Goal: Task Accomplishment & Management: Use online tool/utility

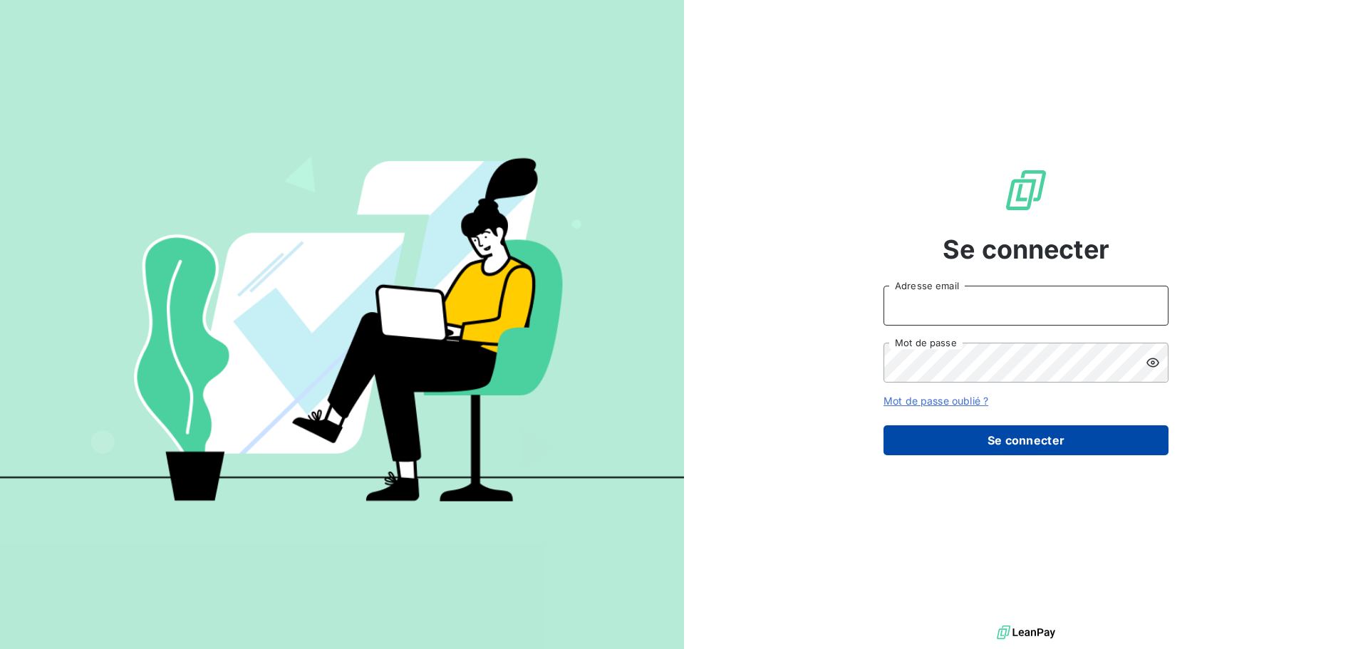
type input "[EMAIL_ADDRESS][DOMAIN_NAME]"
click at [1009, 441] on button "Se connecter" at bounding box center [1026, 441] width 285 height 30
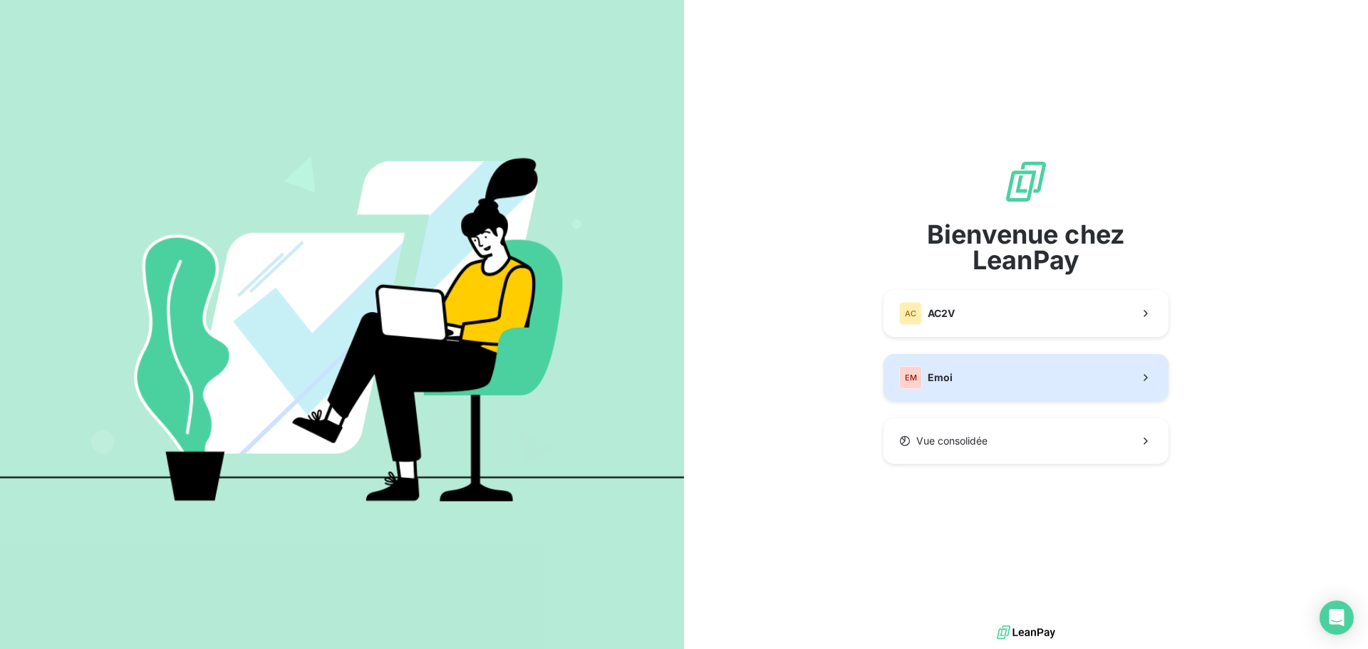
click at [926, 379] on div "EM Emoi" at bounding box center [925, 377] width 53 height 23
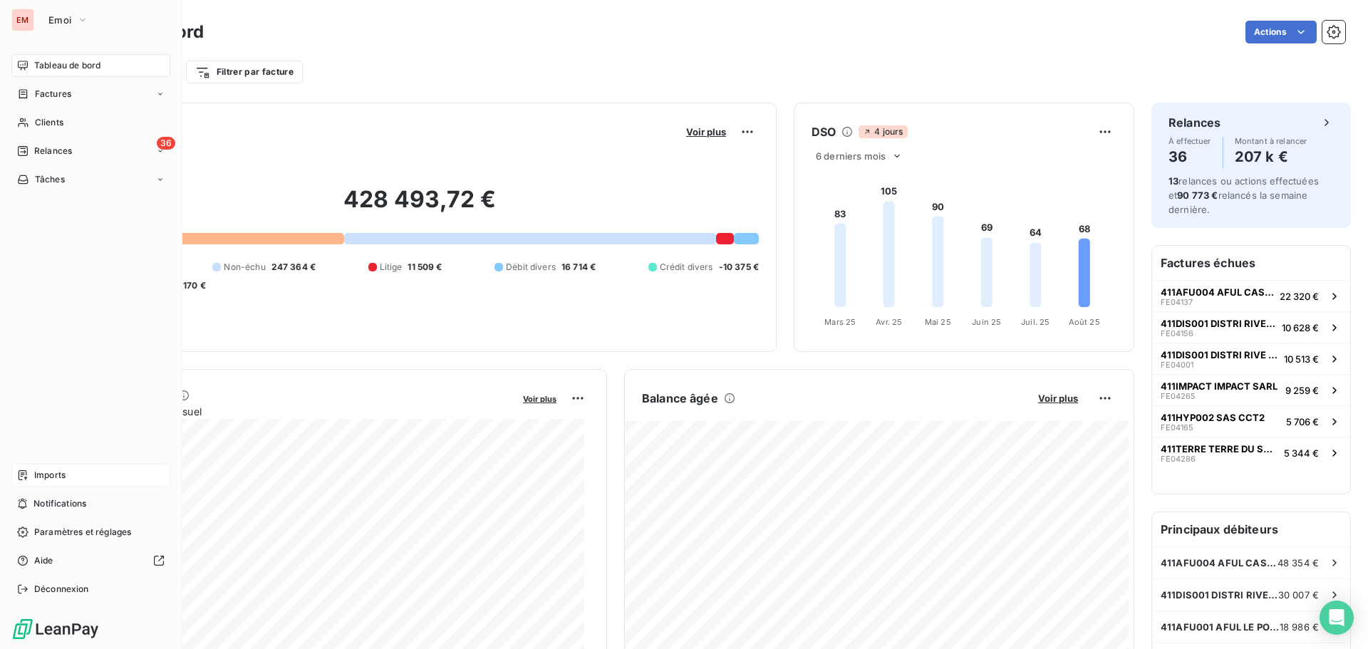
click at [71, 473] on div "Imports" at bounding box center [90, 475] width 159 height 23
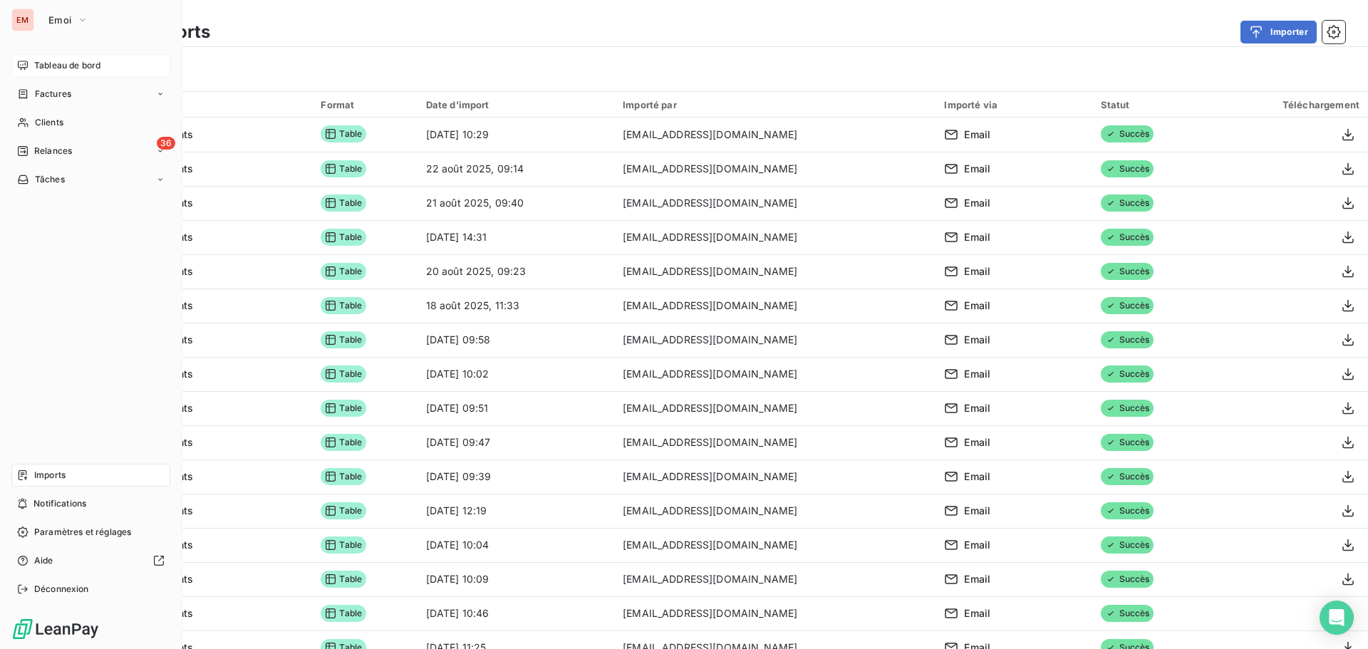
click at [72, 68] on span "Tableau de bord" at bounding box center [67, 65] width 66 height 13
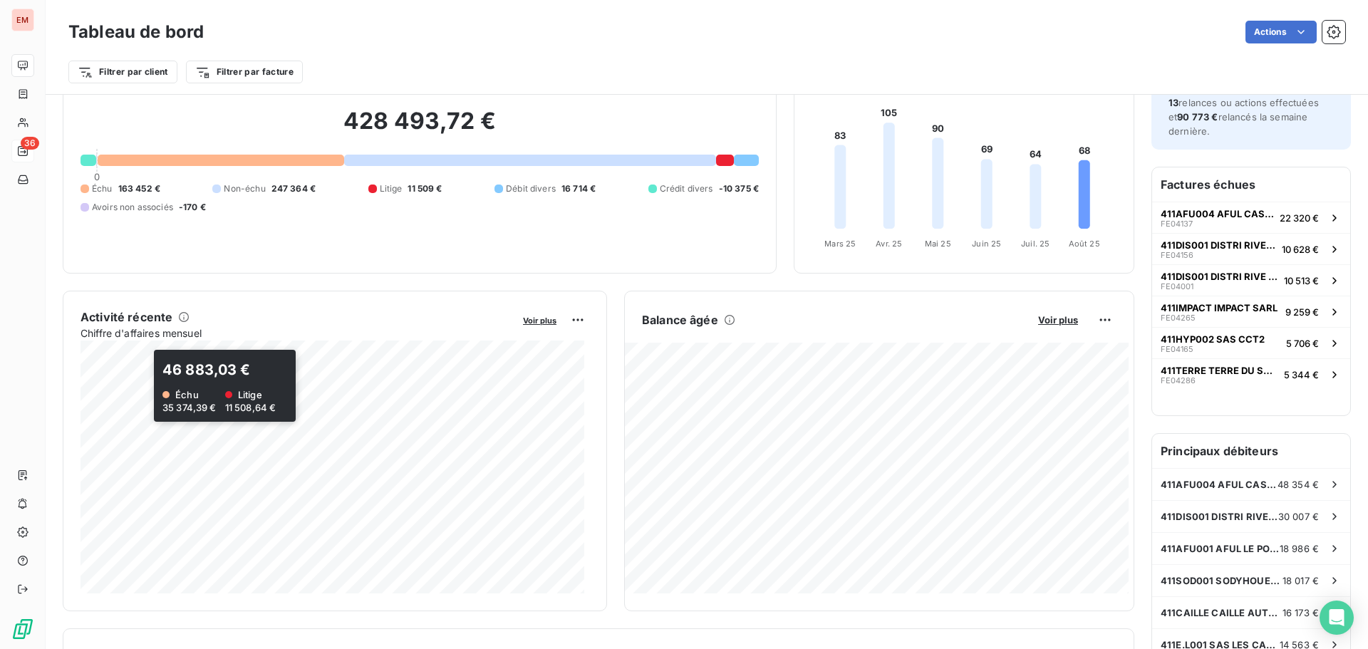
scroll to position [1, 0]
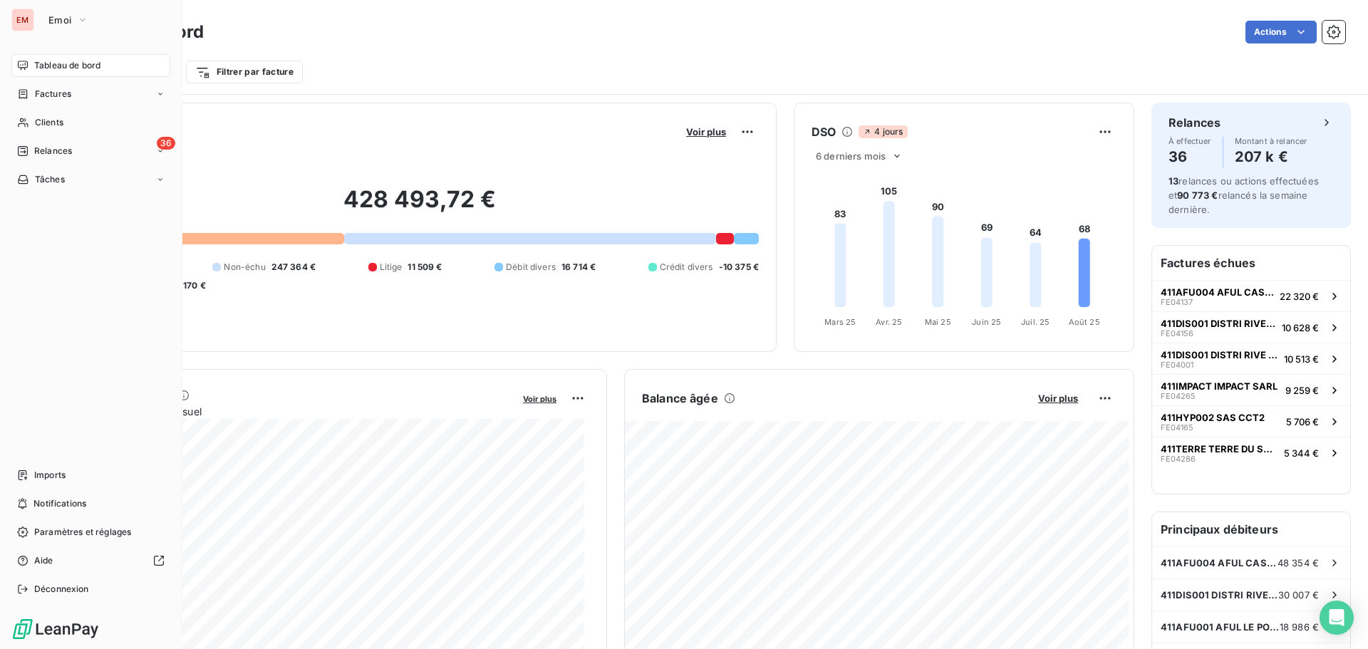
click at [58, 71] on span "Tableau de bord" at bounding box center [67, 65] width 66 height 13
click at [57, 91] on span "Factures" at bounding box center [53, 94] width 36 height 13
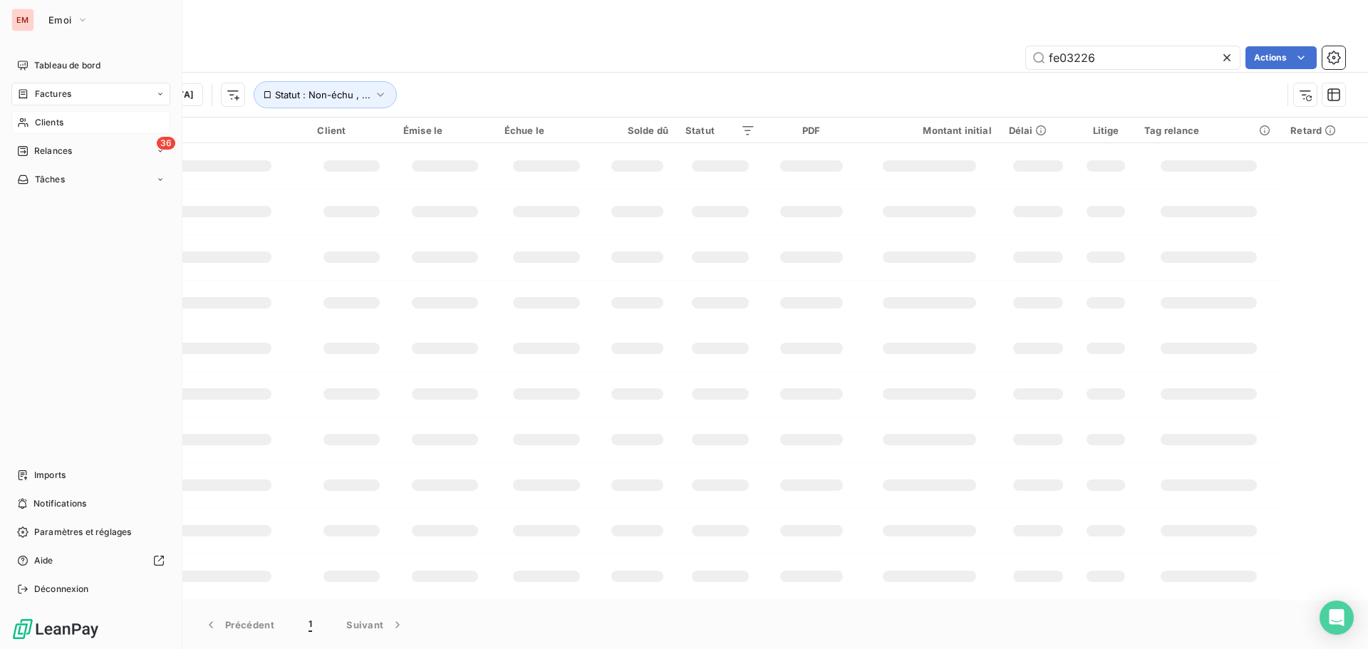
click at [51, 123] on span "Clients" at bounding box center [49, 122] width 29 height 13
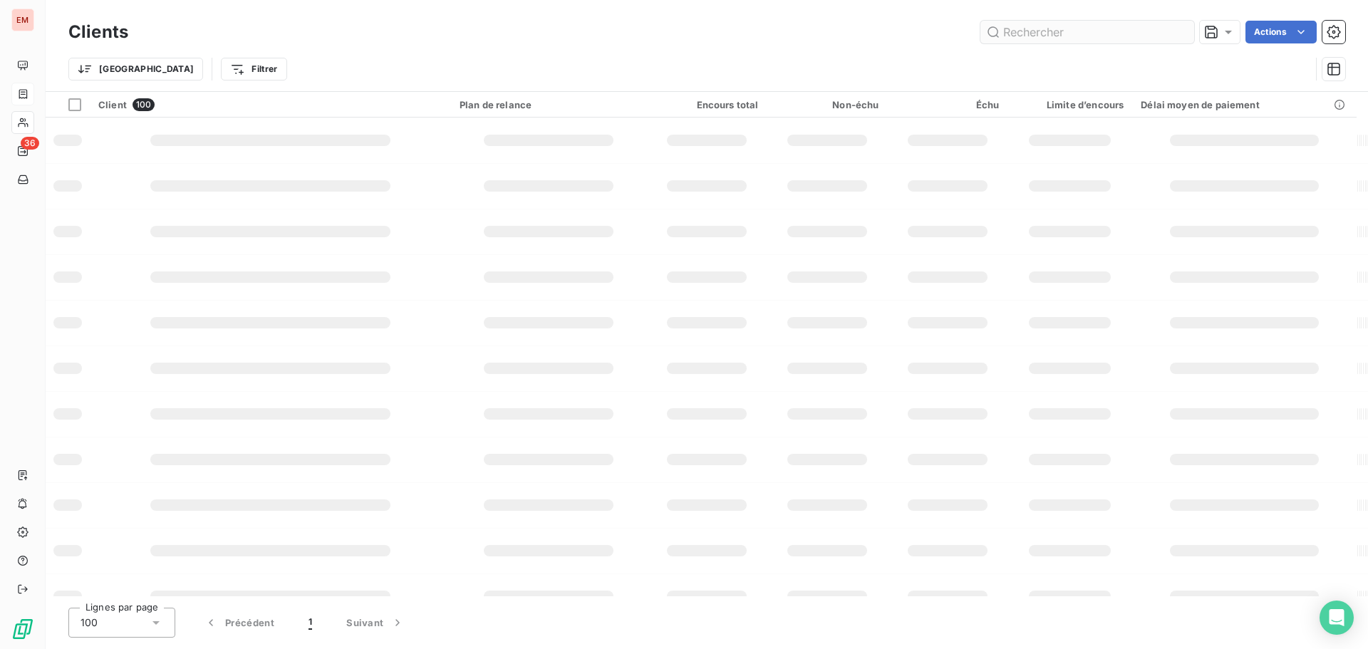
click at [1008, 30] on input "text" at bounding box center [1088, 32] width 214 height 23
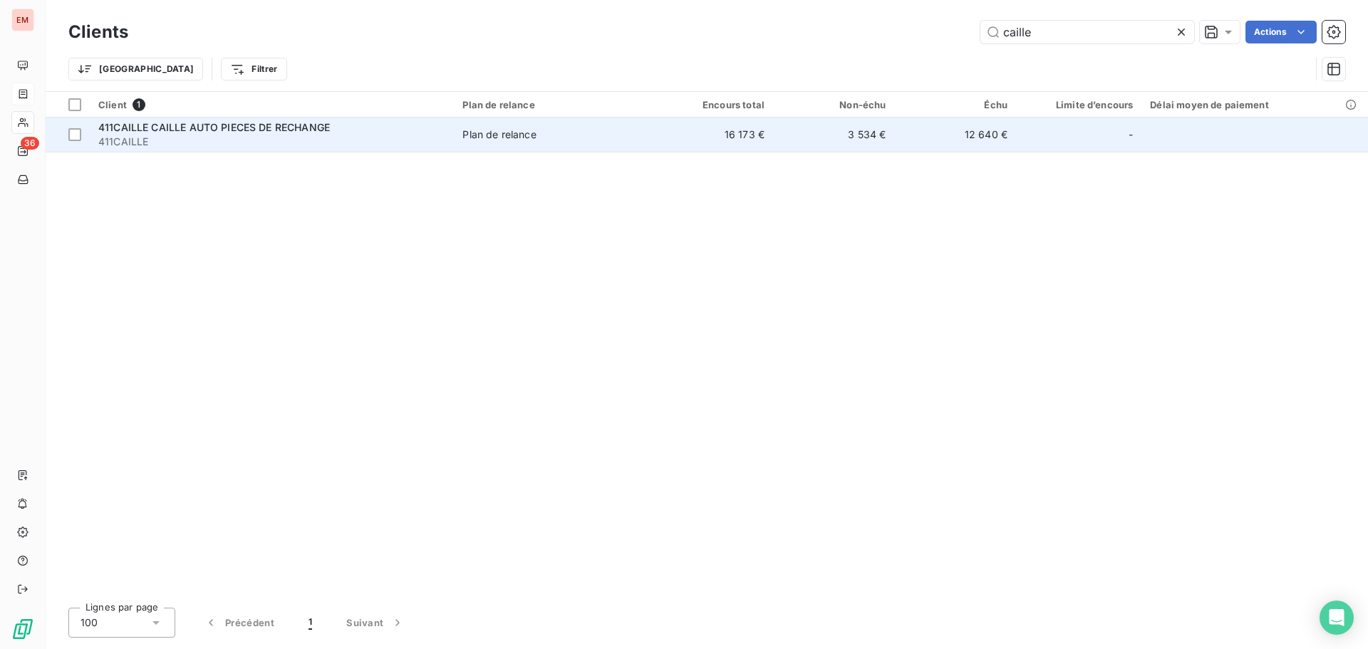
type input "caille"
click at [314, 135] on span "411CAILLE" at bounding box center [271, 142] width 347 height 14
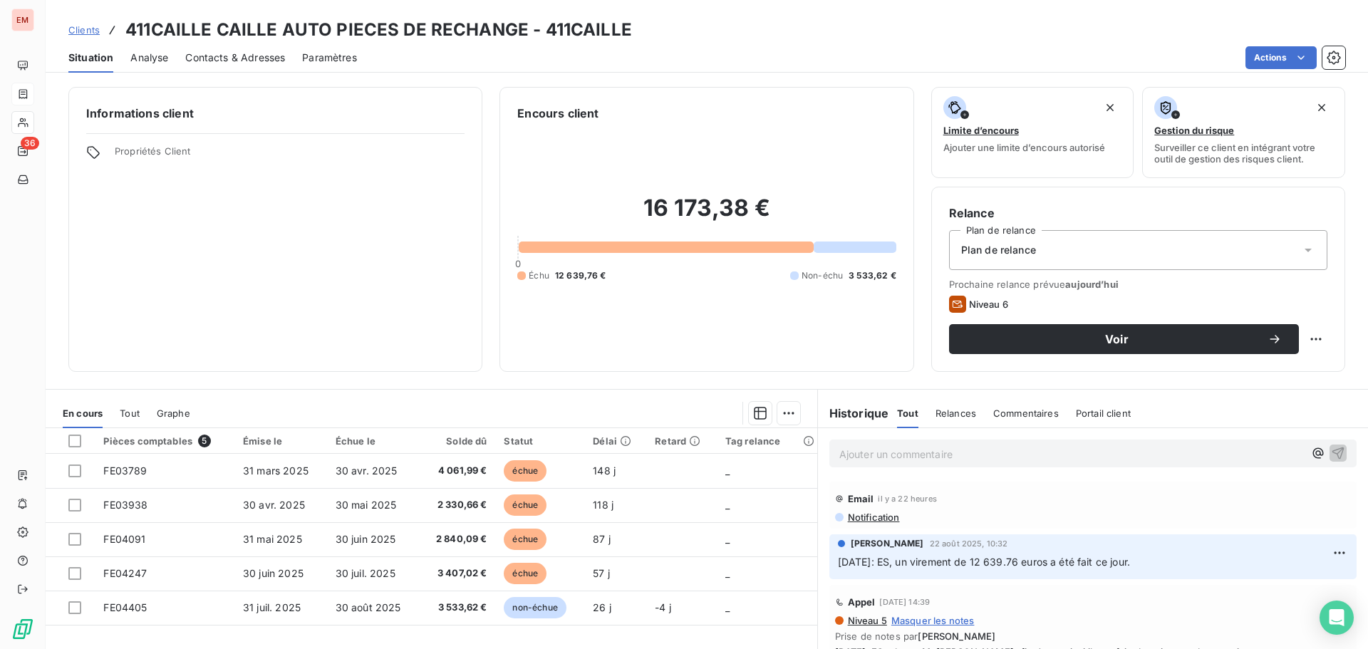
drag, startPoint x: 1162, startPoint y: 562, endPoint x: 828, endPoint y: 562, distance: 334.3
click at [830, 562] on div "[PERSON_NAME] 22 août 2025, 10:32 [DATE]: ES, un virement de 12 639.76 euros a …" at bounding box center [1093, 557] width 527 height 45
copy span "[DATE]: ES, un virement de 12 639.76 euros a été fait ce jour."
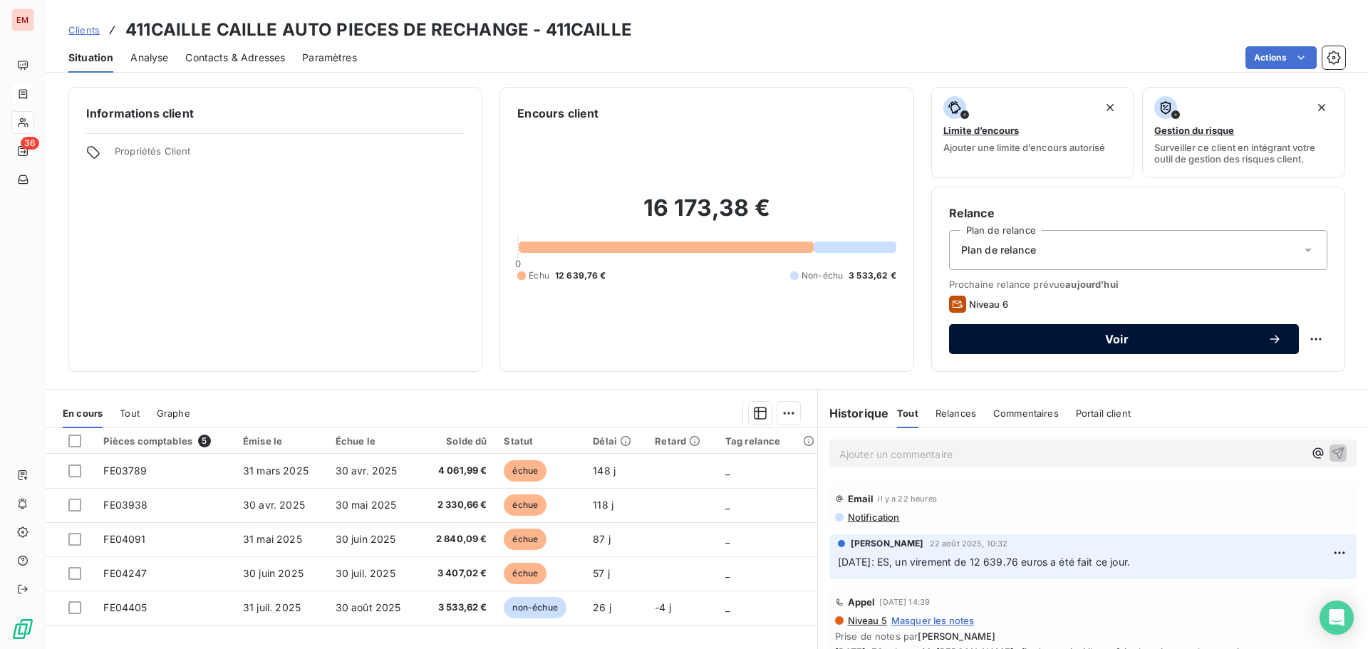
click at [1226, 336] on span "Voir" at bounding box center [1116, 339] width 301 height 11
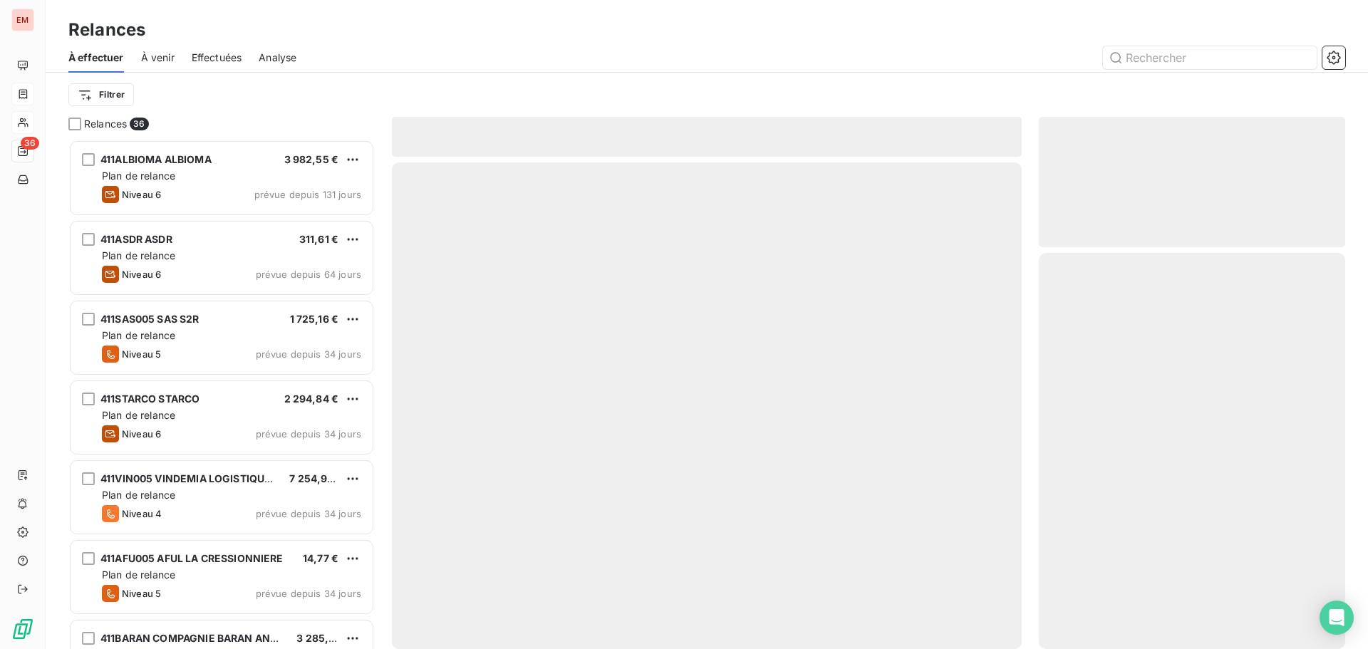
scroll to position [499, 296]
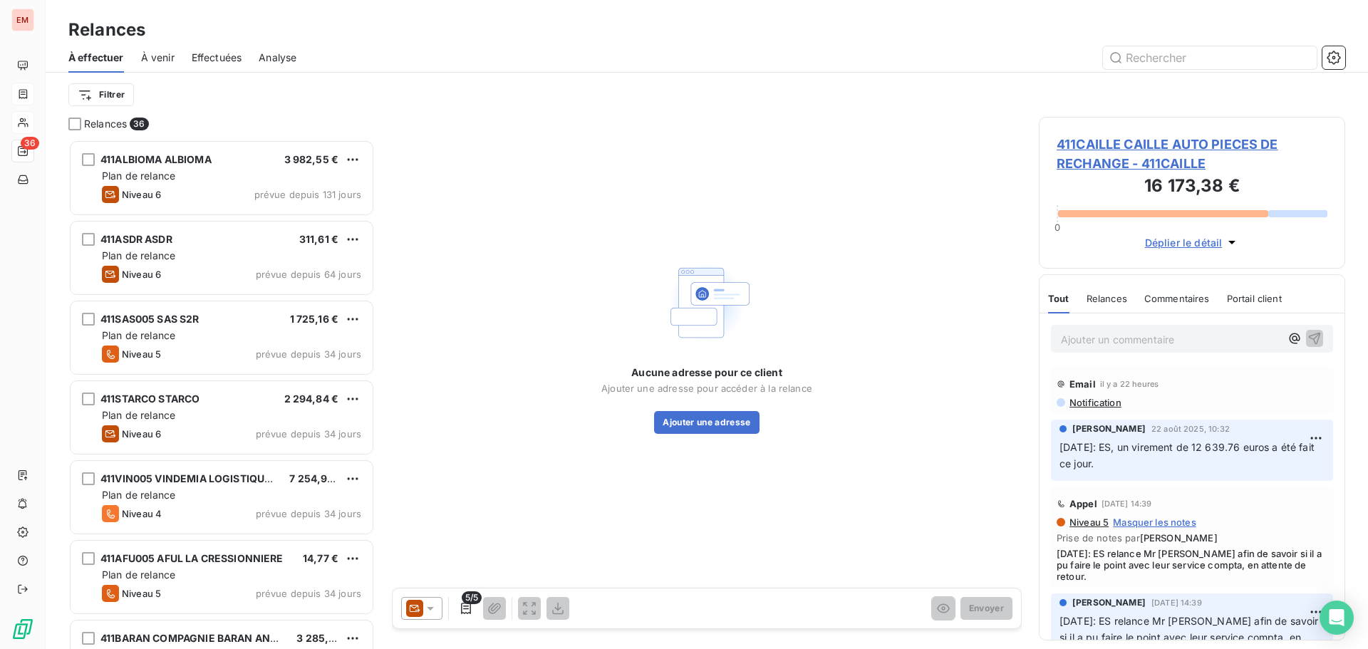
click at [426, 611] on icon at bounding box center [430, 609] width 14 height 14
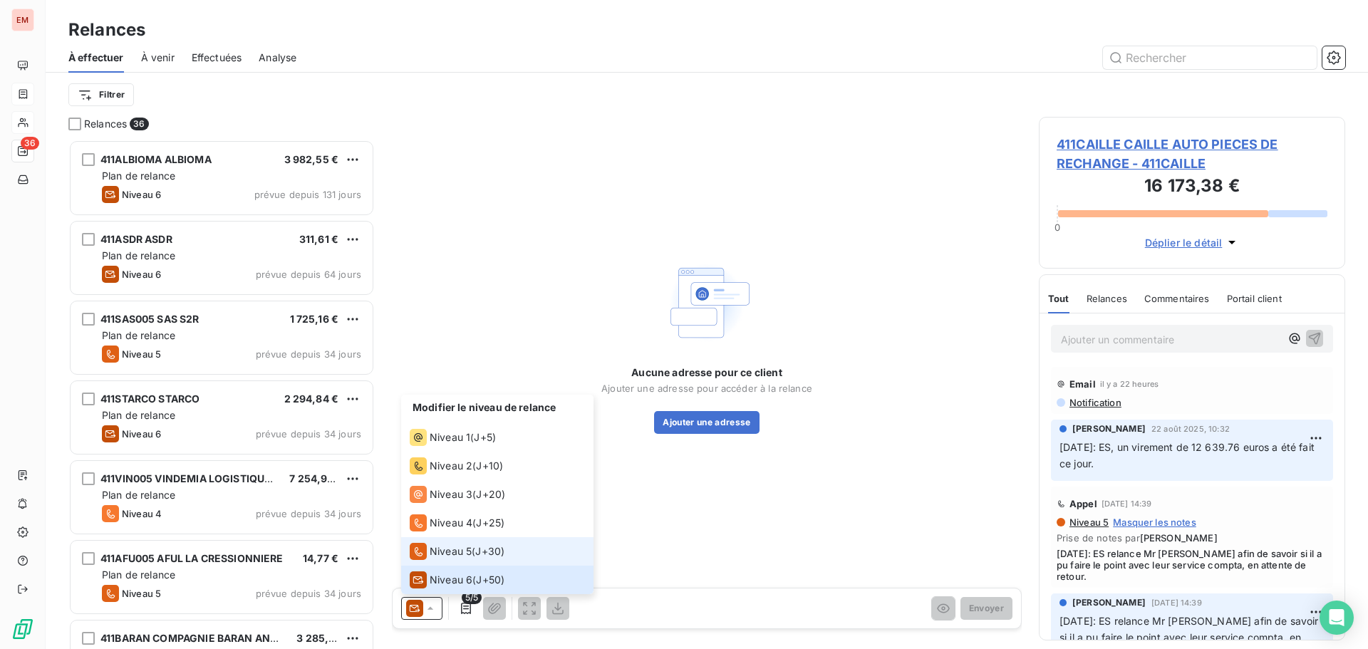
click at [426, 555] on icon at bounding box center [418, 551] width 17 height 17
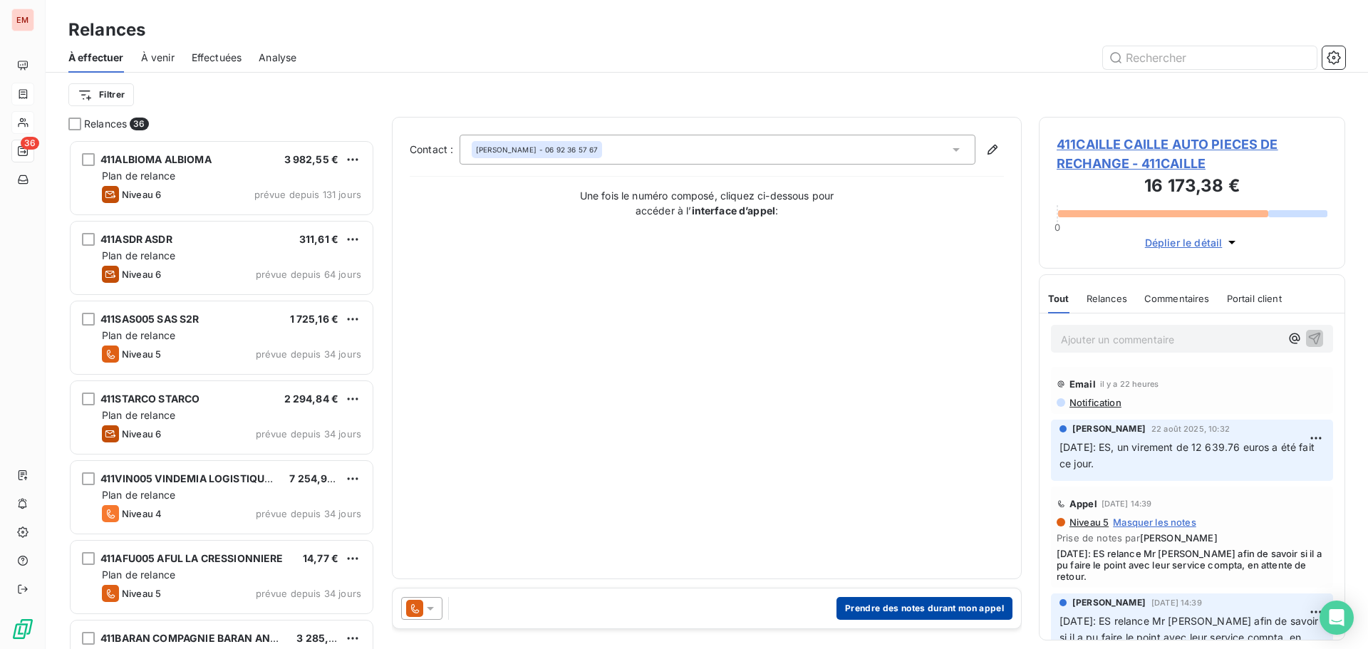
click at [909, 600] on button "Prendre des notes durant mon appel" at bounding box center [925, 608] width 176 height 23
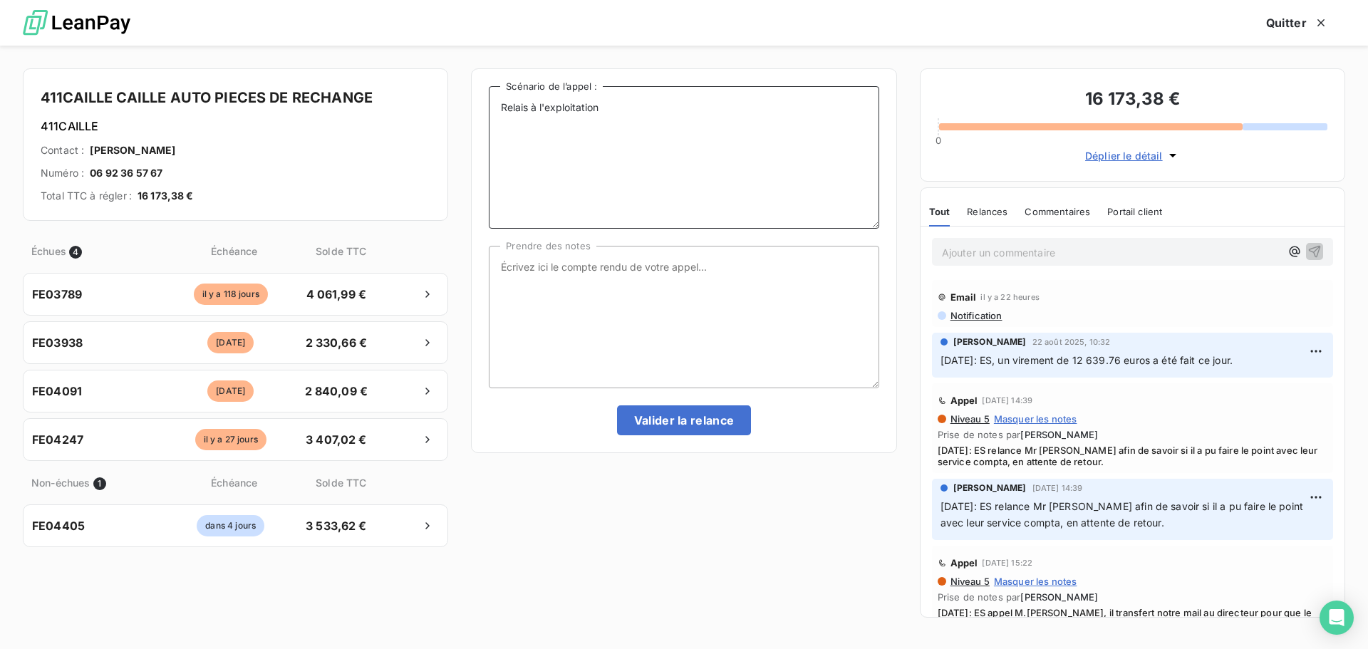
click at [639, 110] on textarea "Relais à l'exploitation" at bounding box center [684, 157] width 390 height 143
paste textarea "[DATE]: ES, un virement de 12 639.76 euros a été fait ce jour."
type textarea "Relais à l'exploitation [DATE]: ES, un virement de 12 639.76 euros a été fait c…"
click at [616, 278] on textarea "Prendre des notes" at bounding box center [684, 317] width 390 height 143
paste textarea "[DATE]: ES, un virement de 12 639.76 euros a été fait ce jour."
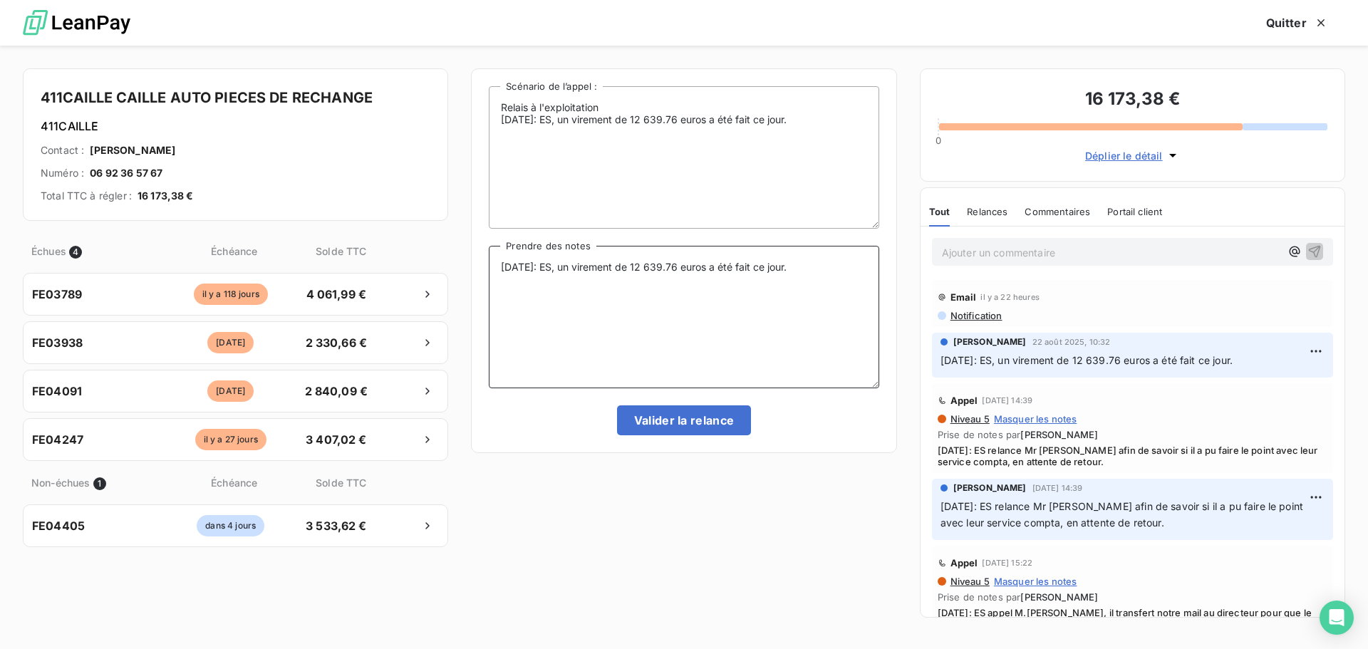
type textarea "[DATE]: ES, un virement de 12 639.76 euros a été fait ce jour."
click at [819, 123] on textarea "Relais à l'exploitation [DATE]: ES, un virement de 12 639.76 euros a été fait c…" at bounding box center [684, 157] width 390 height 143
drag, startPoint x: 576, startPoint y: 140, endPoint x: 488, endPoint y: 122, distance: 90.2
click at [487, 123] on div "Relais à l'exploitation [DATE]: ES, un virement de 12 639.76 euros a été fait c…" at bounding box center [684, 260] width 426 height 385
type textarea "Relais à l'exploitation [DATE]: ES, un virement de 12 639.76 euros a été fait c…"
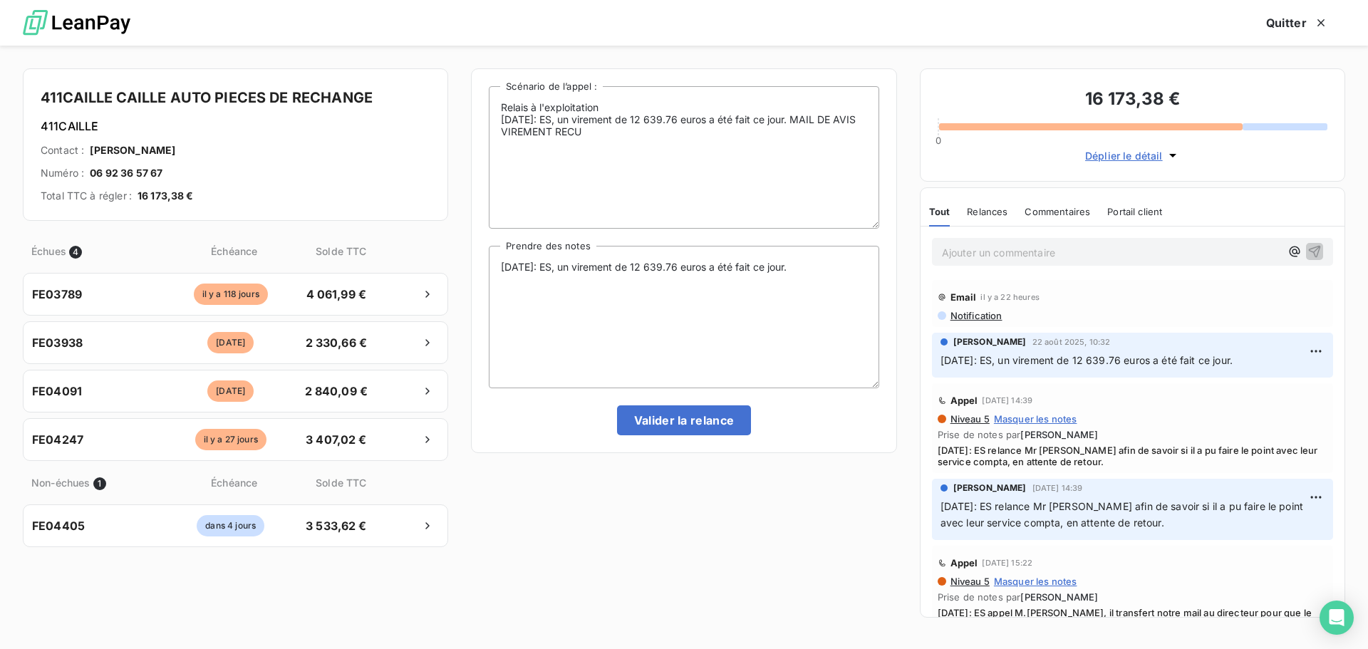
drag, startPoint x: 850, startPoint y: 246, endPoint x: 850, endPoint y: 256, distance: 10.0
click at [850, 253] on div "Relais à l'exploitation [DATE]: ES, un virement de 12 639.76 euros a été fait c…" at bounding box center [684, 260] width 390 height 349
click at [849, 264] on textarea "[DATE]: ES, un virement de 12 639.76 euros a été fait ce jour." at bounding box center [684, 317] width 390 height 143
paste textarea "[DATE]: ES, un virement de 12 639.76 euros a été fait ce jour. MAIL DE AVIS VIR…"
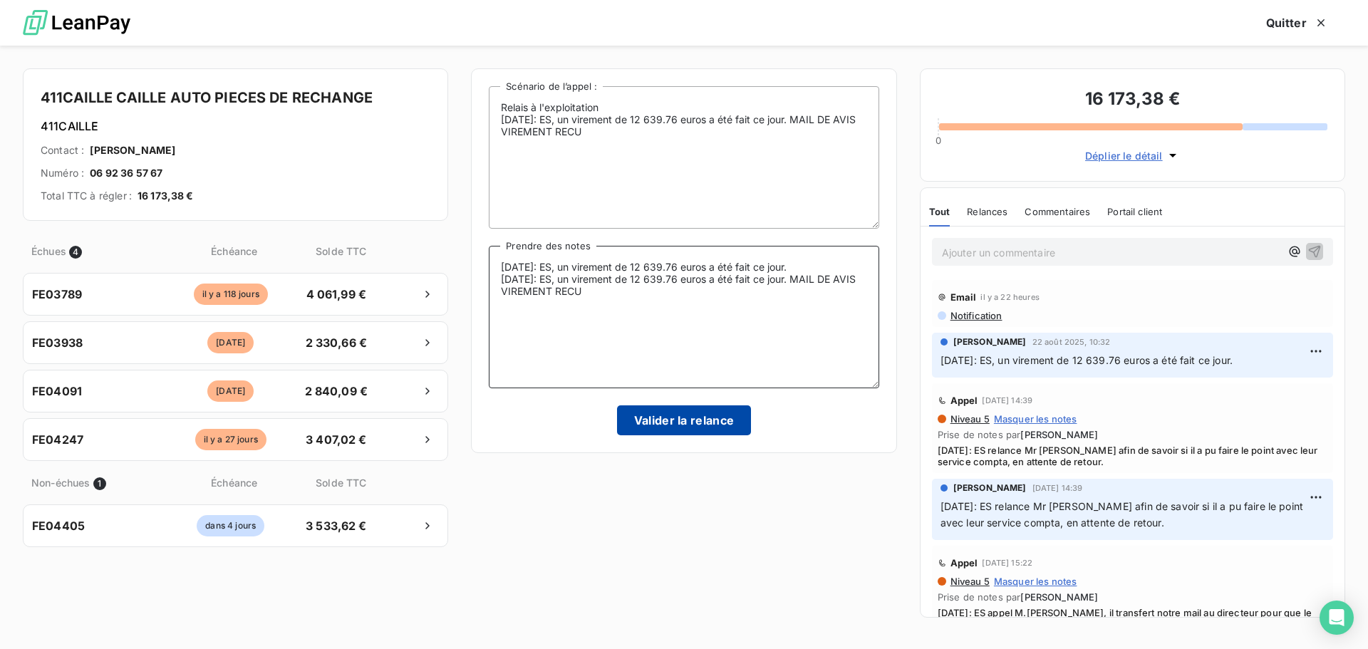
type textarea "[DATE]: ES, un virement de 12 639.76 euros a été fait ce jour. [DATE]: ES, un v…"
click at [686, 419] on button "Valider la relance" at bounding box center [684, 421] width 135 height 30
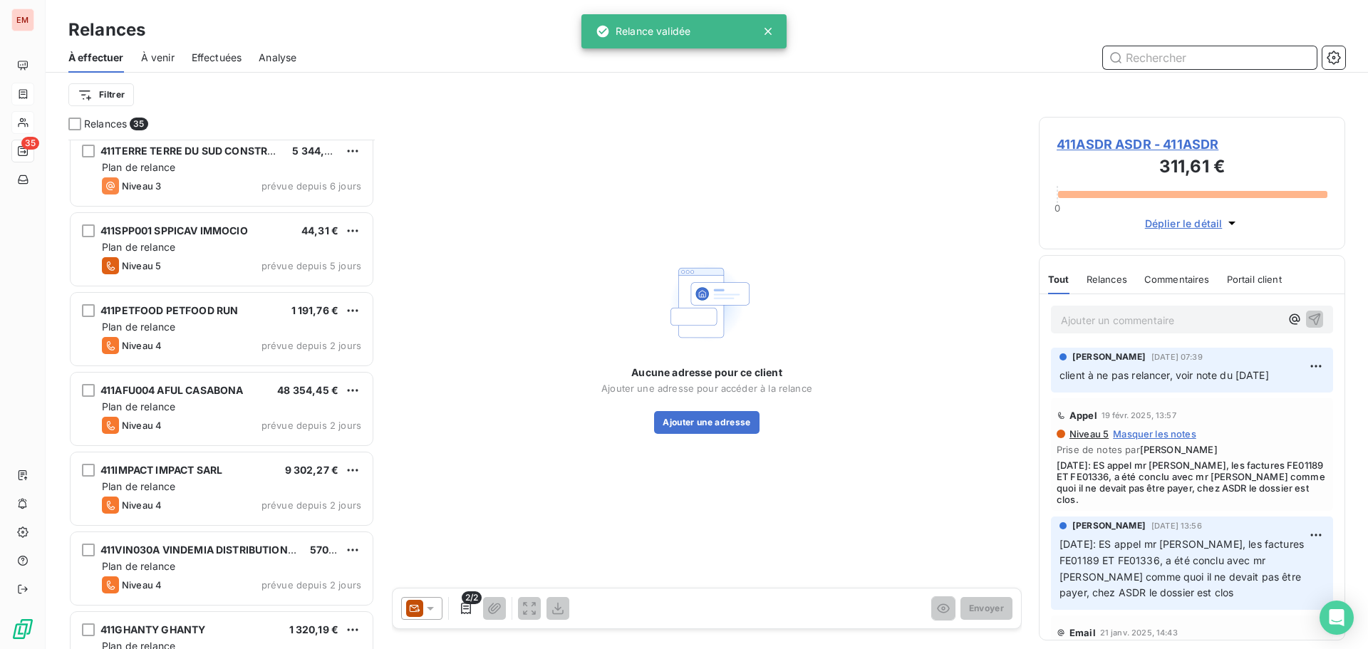
scroll to position [2285, 0]
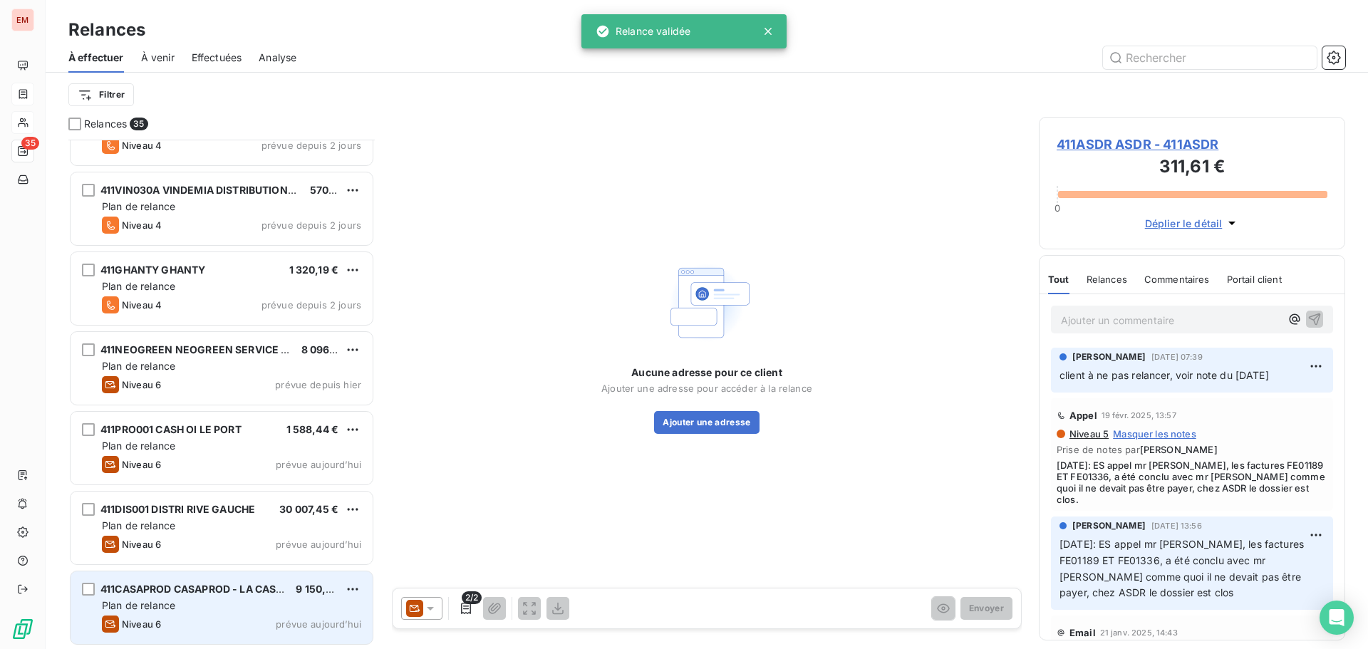
click at [206, 586] on span "411CASAPROD CASAPROD - LA CASE A PAINS" at bounding box center [212, 589] width 225 height 12
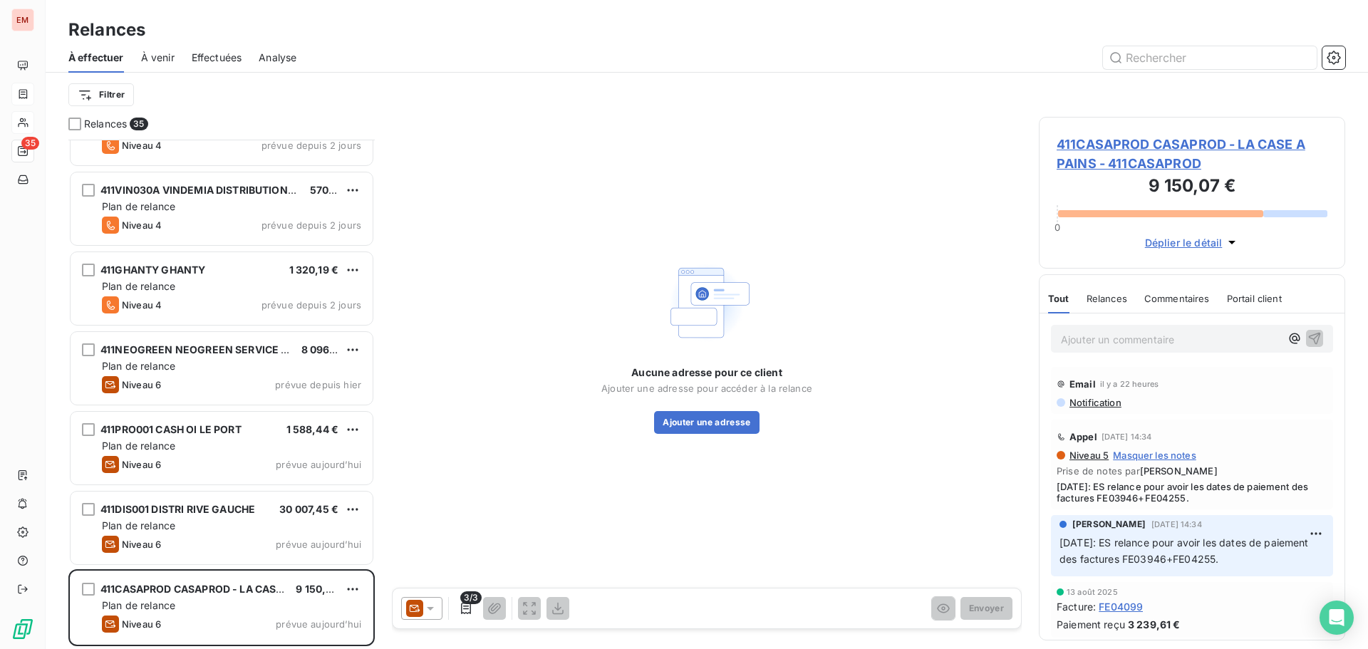
click at [423, 604] on icon at bounding box center [414, 608] width 17 height 17
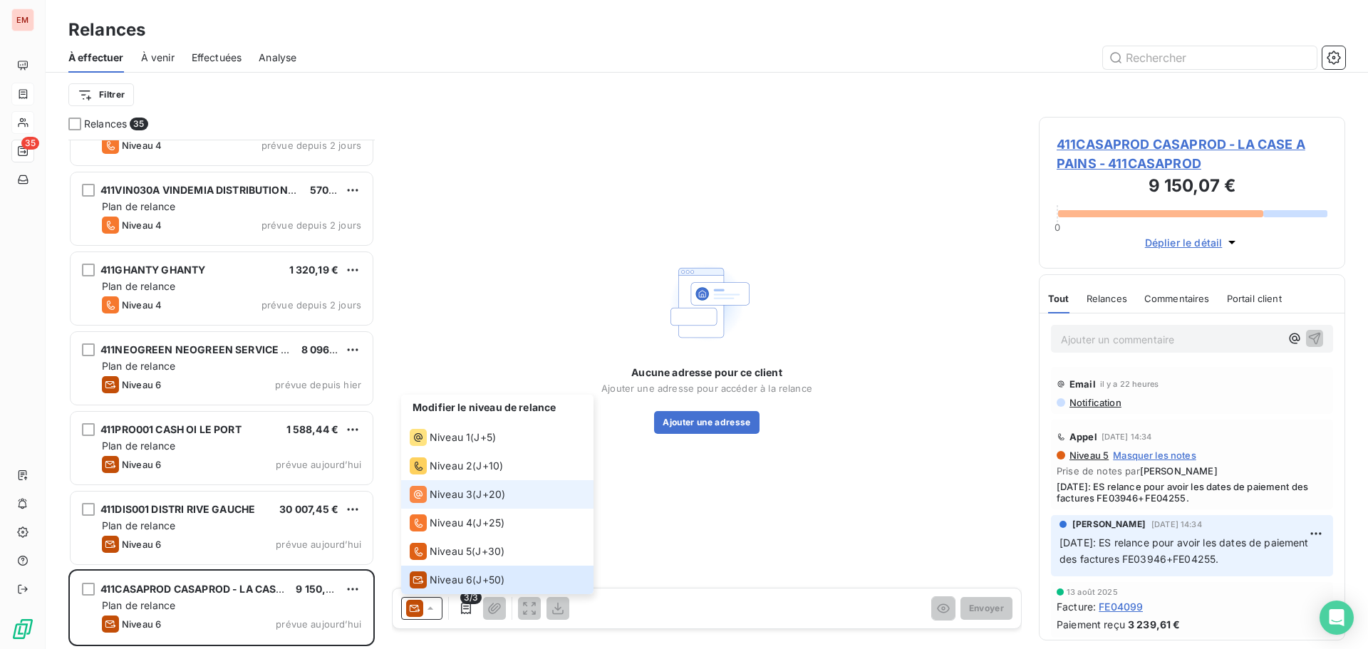
click at [459, 490] on span "Niveau 3" at bounding box center [451, 495] width 43 height 14
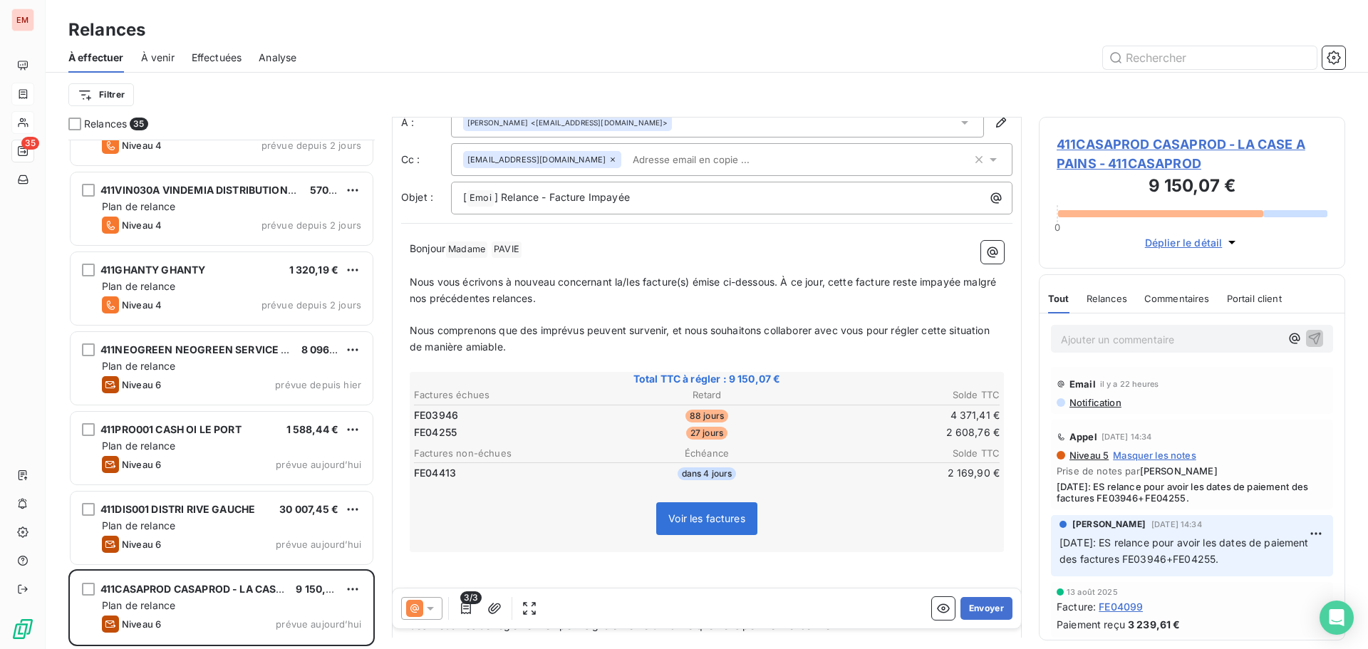
scroll to position [72, 0]
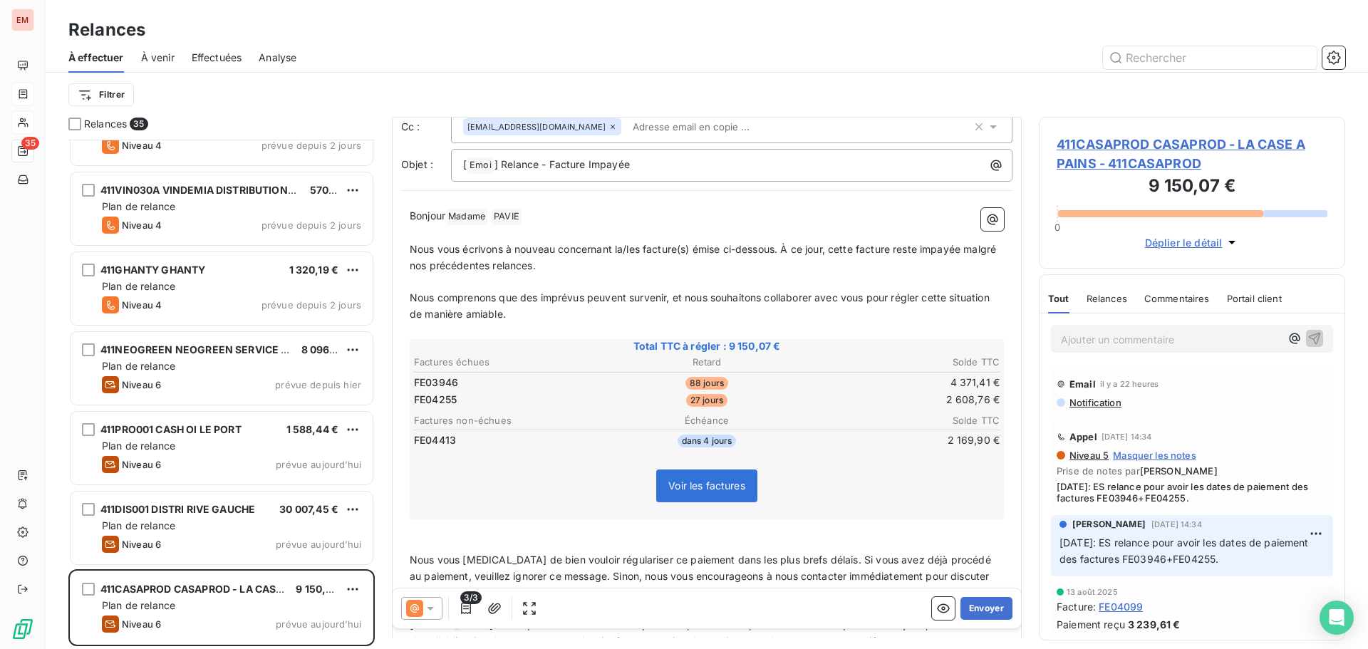
drag, startPoint x: 161, startPoint y: 66, endPoint x: 182, endPoint y: 60, distance: 21.6
click at [161, 66] on div "À venir" at bounding box center [157, 58] width 33 height 30
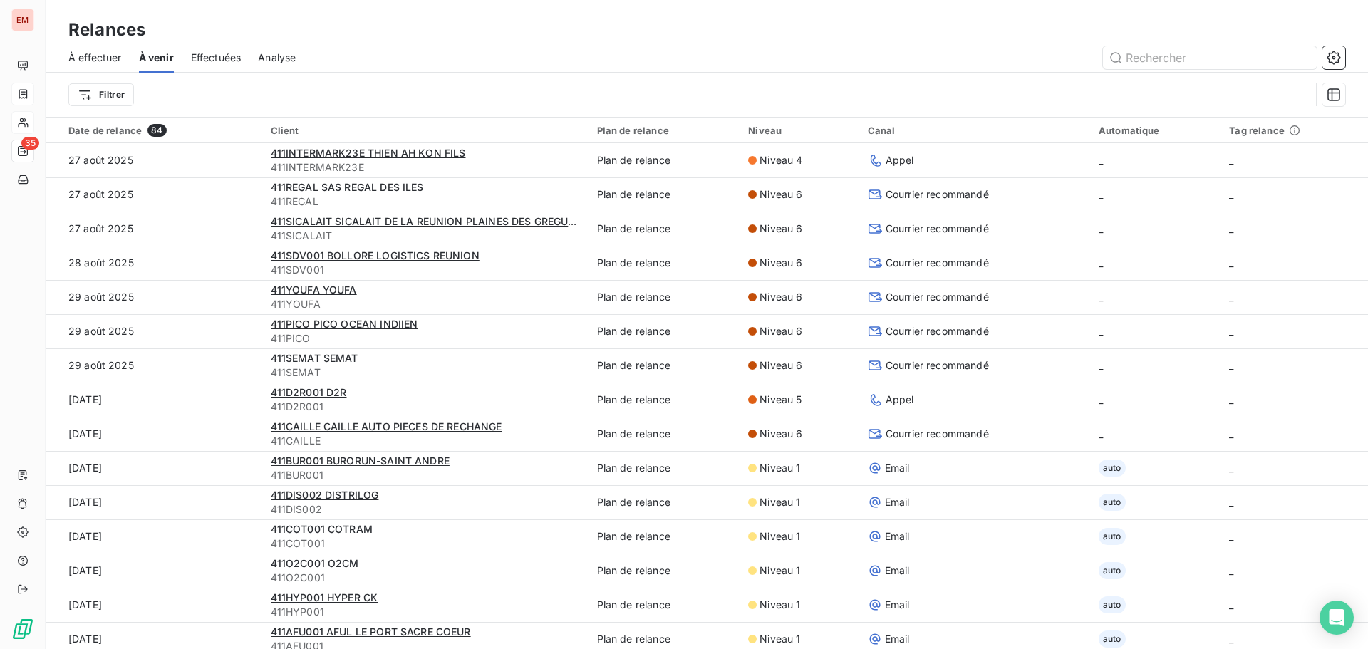
click at [201, 52] on span "Effectuées" at bounding box center [216, 58] width 51 height 14
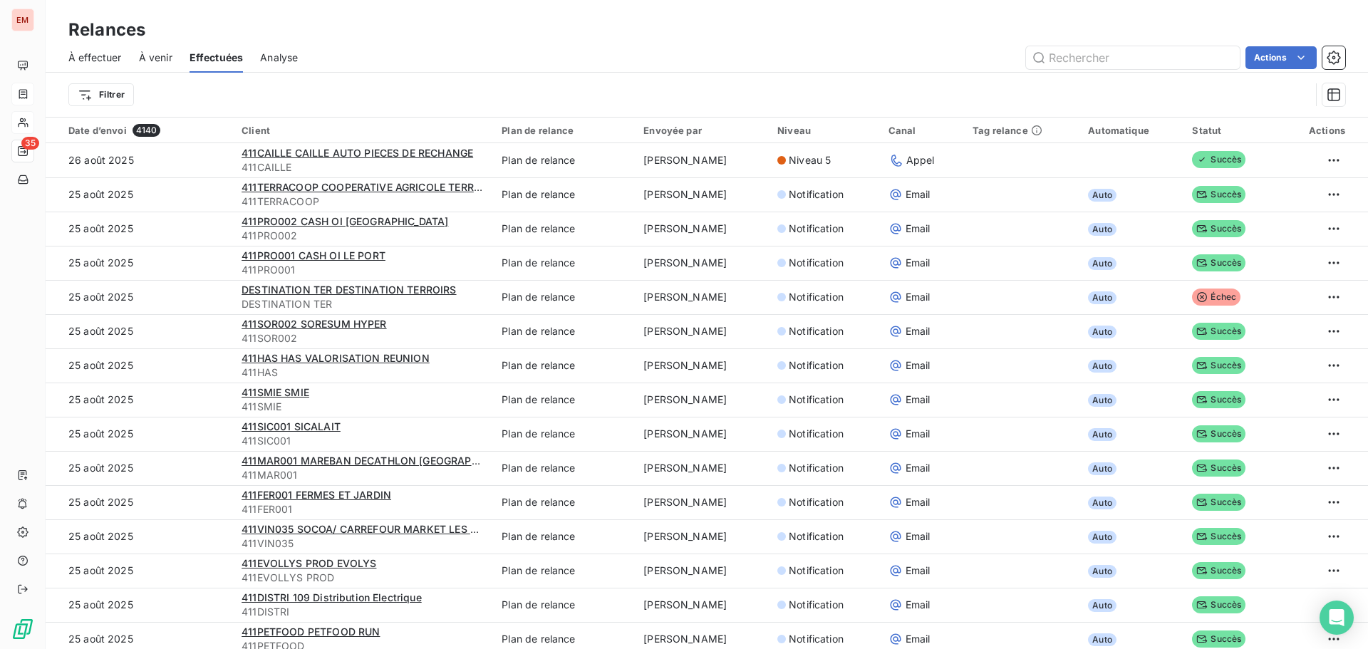
click at [269, 65] on div "Analyse" at bounding box center [279, 58] width 38 height 30
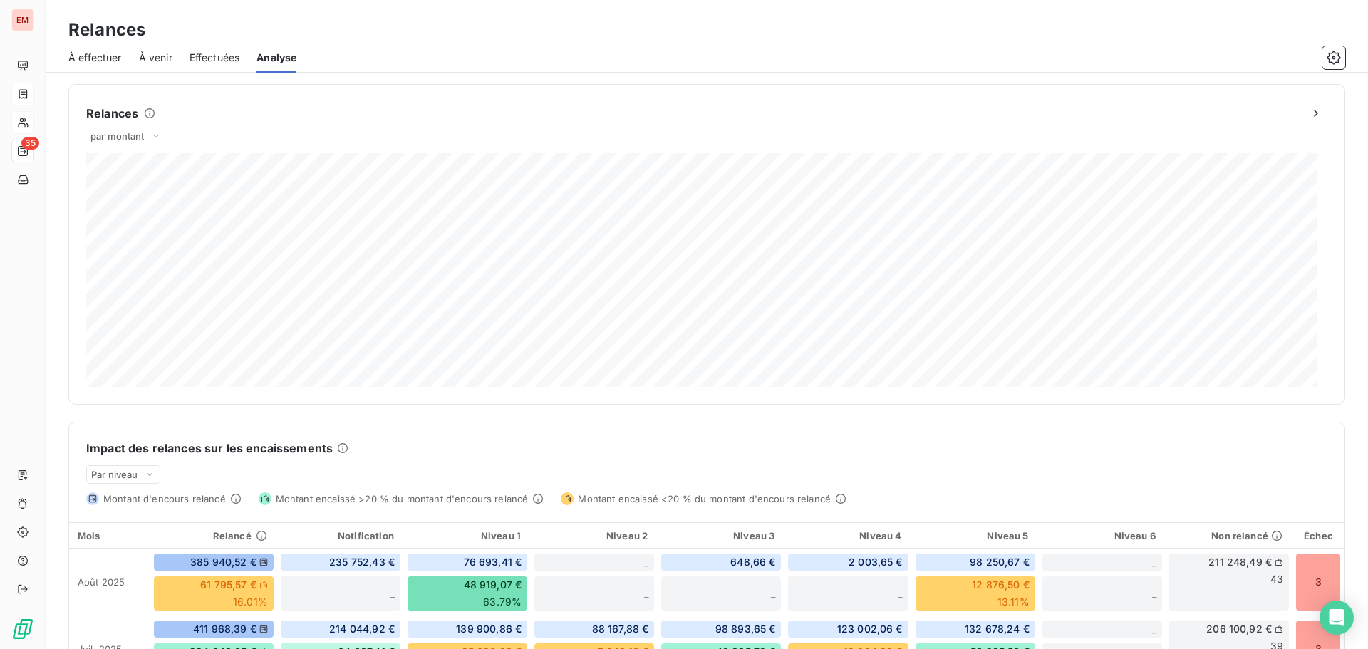
click at [207, 63] on span "Effectuées" at bounding box center [215, 58] width 51 height 14
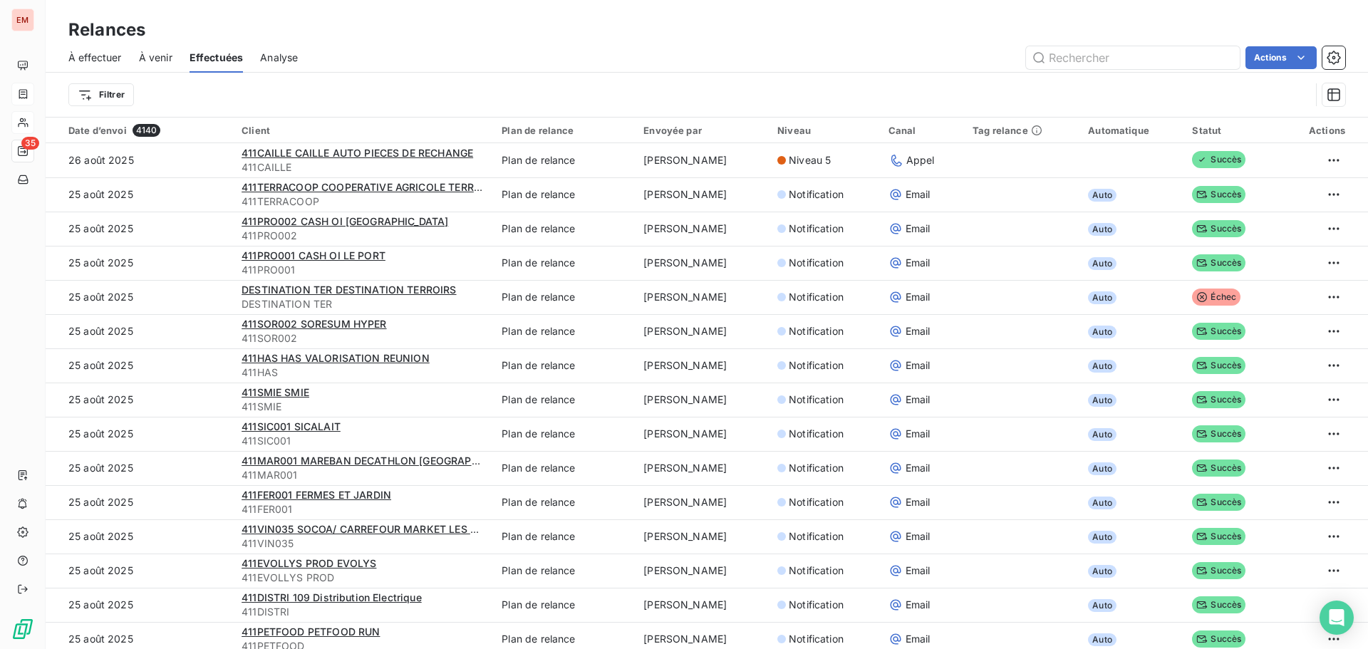
click at [83, 69] on div "À effectuer" at bounding box center [94, 58] width 53 height 30
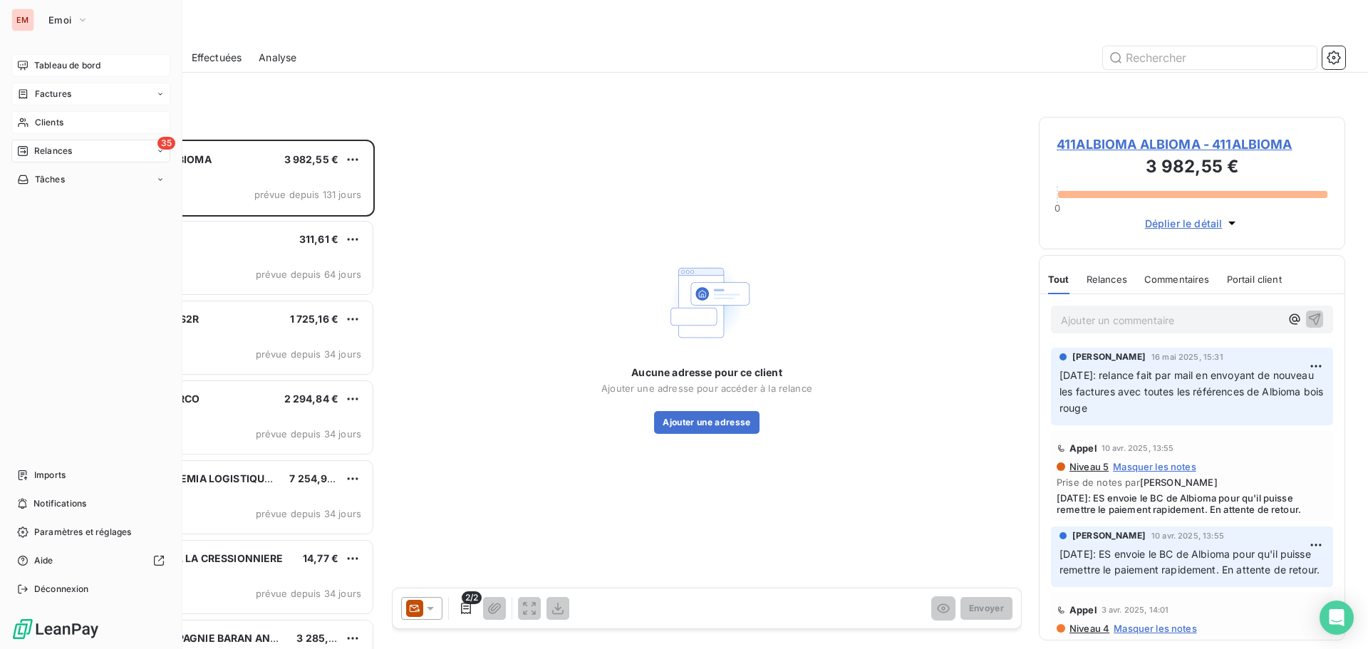
scroll to position [499, 296]
click at [26, 61] on icon at bounding box center [23, 65] width 10 height 9
